Goal: Check status

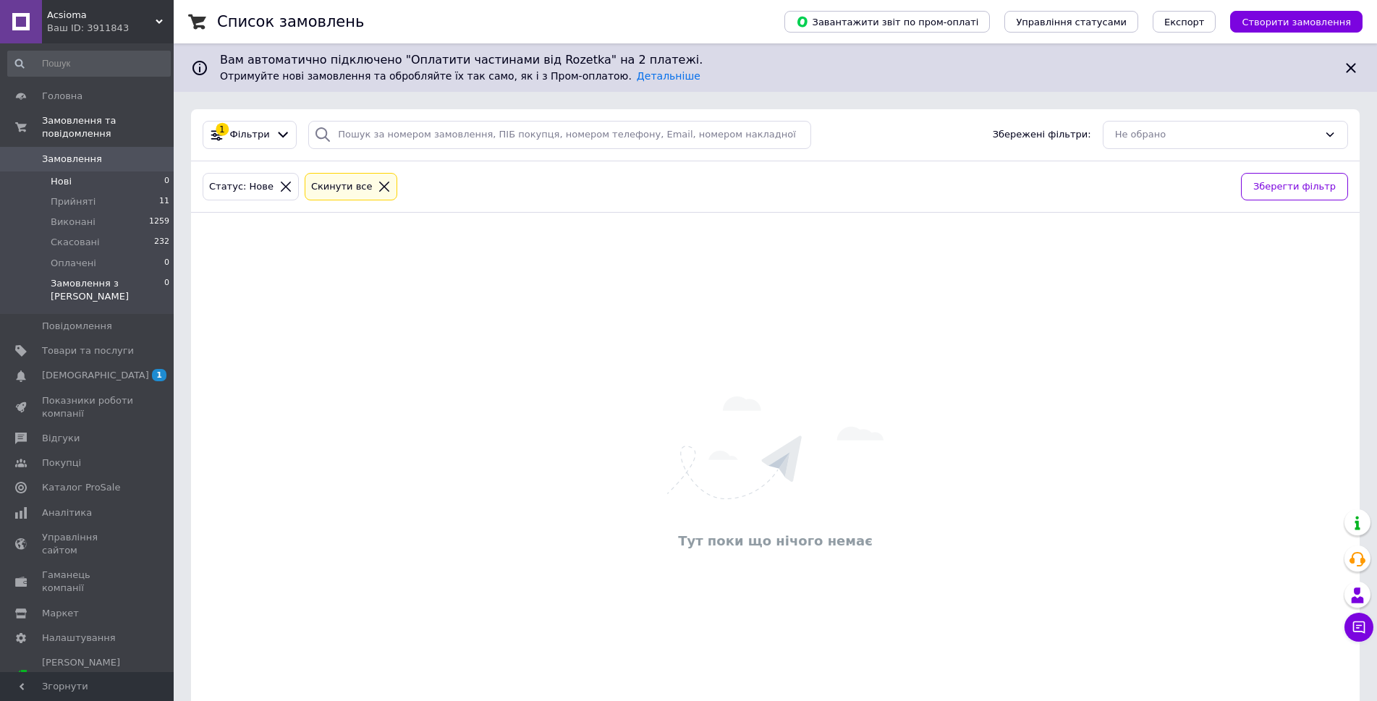
click at [98, 273] on li "Замовлення з Розетки 0" at bounding box center [89, 293] width 178 height 41
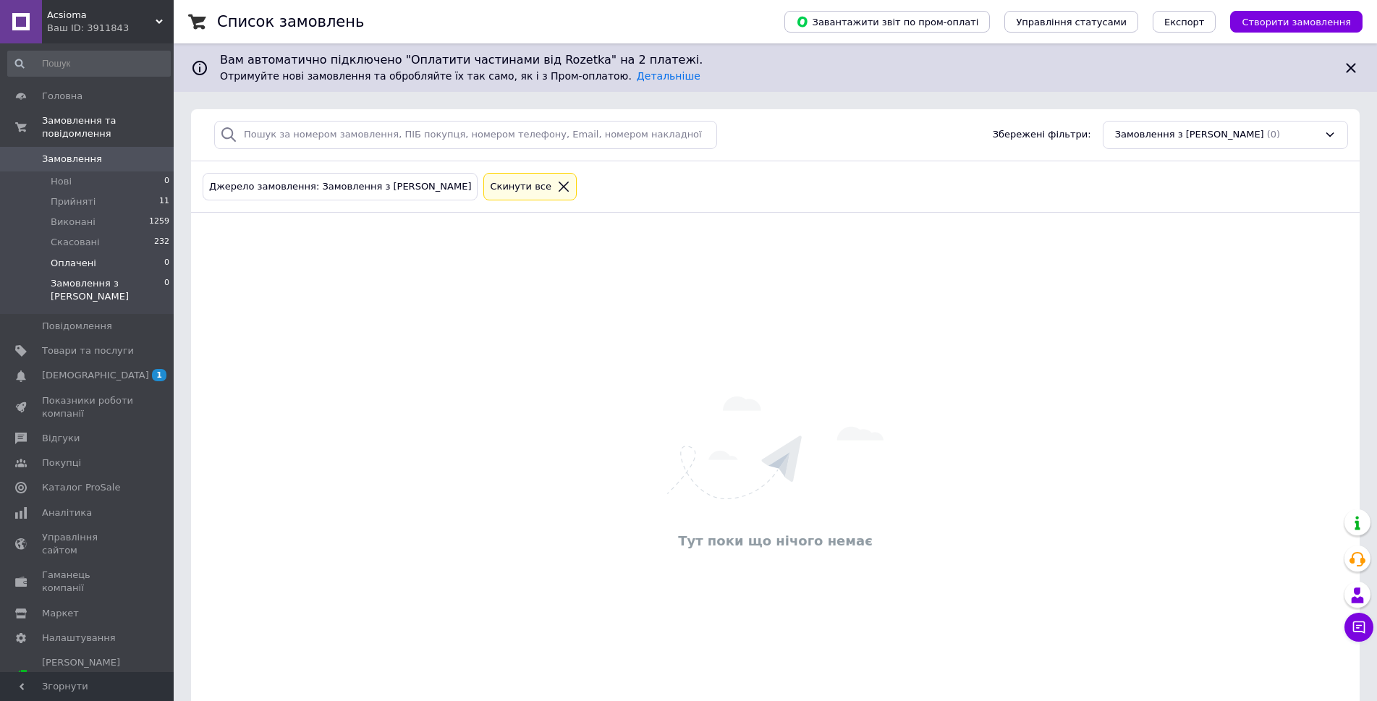
click at [98, 253] on li "Оплачені 0" at bounding box center [89, 263] width 178 height 20
click at [90, 237] on li "Скасовані 232" at bounding box center [89, 242] width 178 height 20
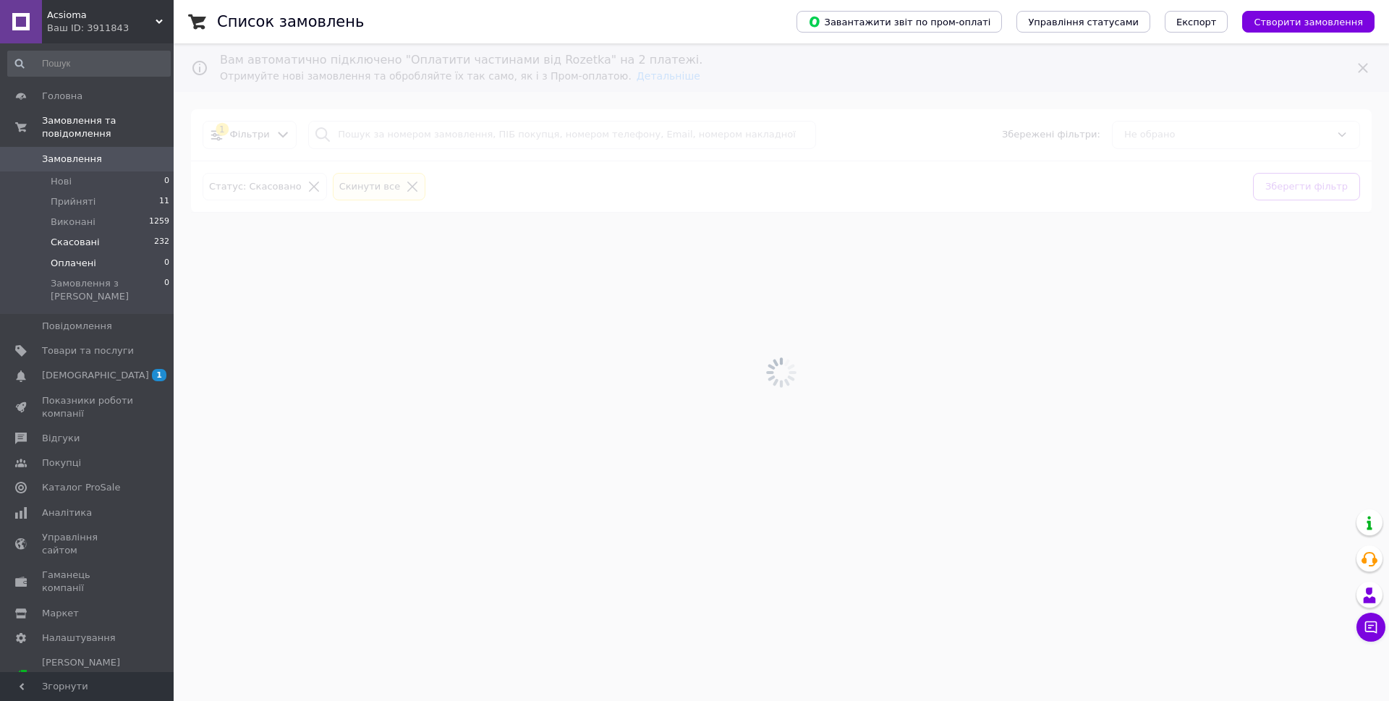
click at [90, 257] on span "Оплачені" at bounding box center [74, 263] width 46 height 13
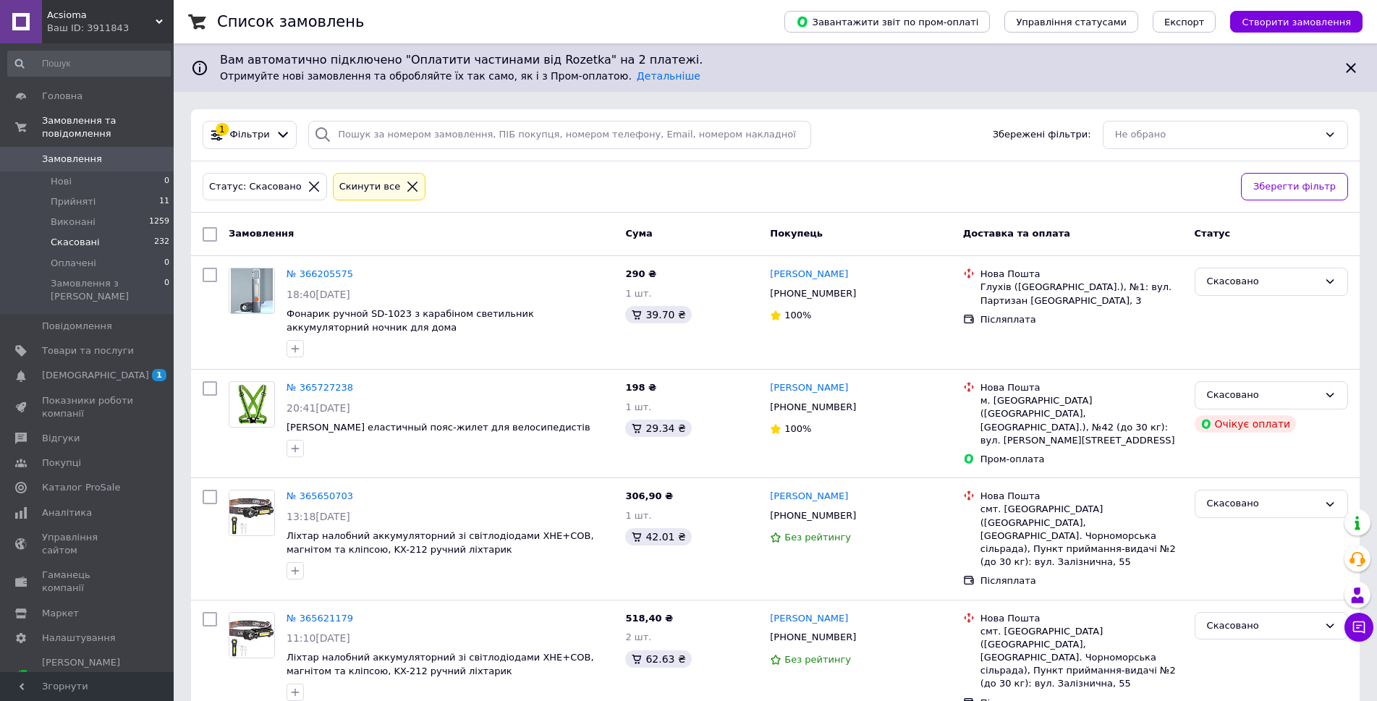
click at [119, 153] on span "Замовлення" at bounding box center [88, 159] width 92 height 13
